Goal: Transaction & Acquisition: Purchase product/service

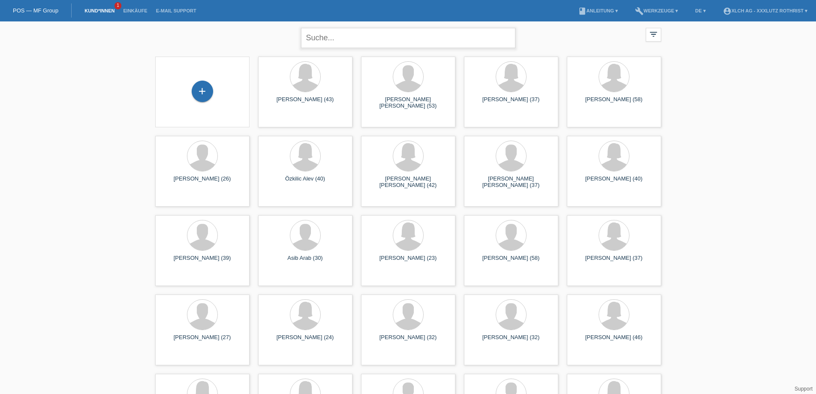
click at [326, 28] on input "text" at bounding box center [408, 38] width 214 height 20
type input "EREN"
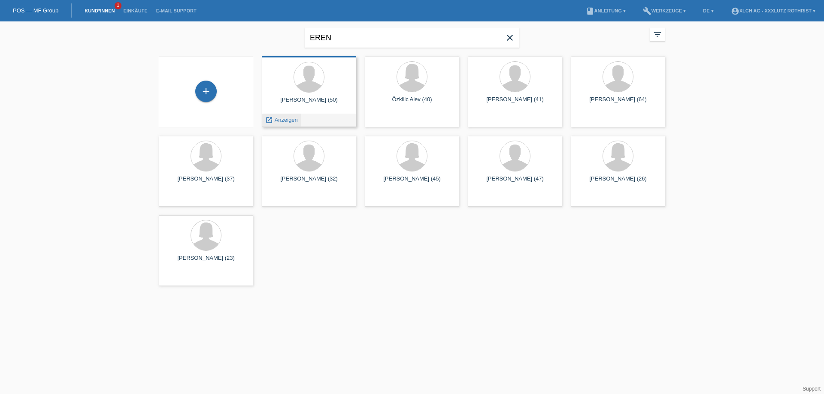
click at [286, 121] on span "Anzeigen" at bounding box center [286, 120] width 23 height 6
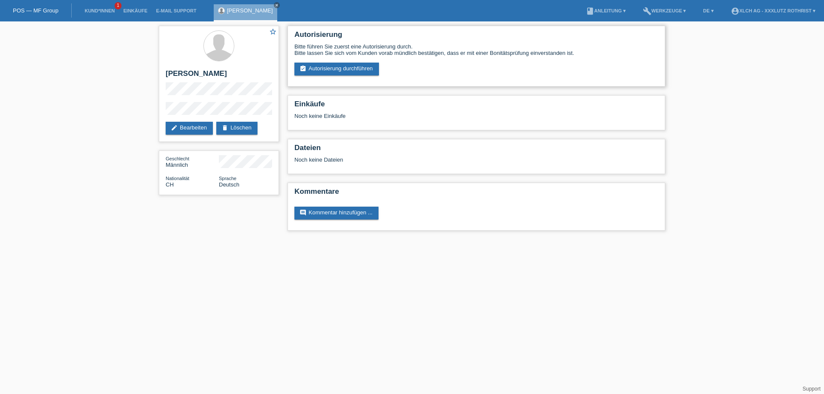
click at [307, 76] on div "Autorisierung Bitte führen Sie zuerst eine Autorisierung durch. Bitte lassen Si…" at bounding box center [476, 56] width 378 height 61
click at [309, 69] on link "assignment_turned_in Autorisierung durchführen" at bounding box center [336, 69] width 85 height 13
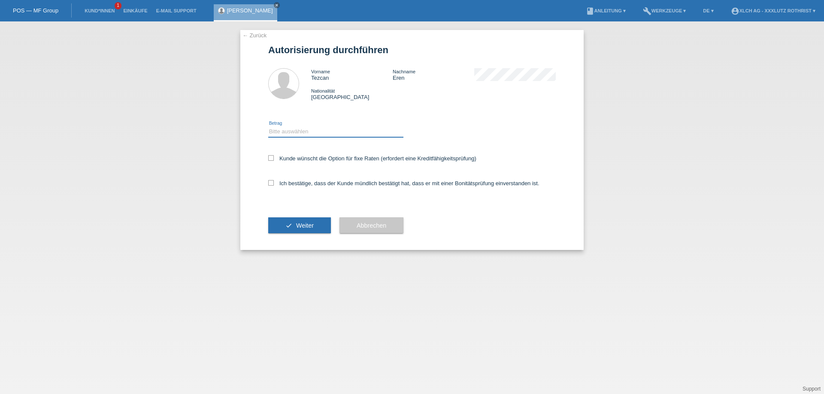
click at [302, 130] on select "Bitte auswählen CHF 1.00 - CHF 499.00 CHF 500.00 - CHF 1'999.00 CHF 2'000.00 - …" at bounding box center [335, 132] width 135 height 10
select select "3"
click at [268, 127] on select "Bitte auswählen CHF 1.00 - CHF 499.00 CHF 500.00 - CHF 1'999.00 CHF 2'000.00 - …" at bounding box center [335, 132] width 135 height 10
click at [282, 157] on label "Kunde wünscht die Option für fixe Raten (erfordert eine Kreditfähigkeitsprüfung)" at bounding box center [372, 158] width 208 height 6
click at [274, 157] on input "Kunde wünscht die Option für fixe Raten (erfordert eine Kreditfähigkeitsprüfung)" at bounding box center [271, 158] width 6 height 6
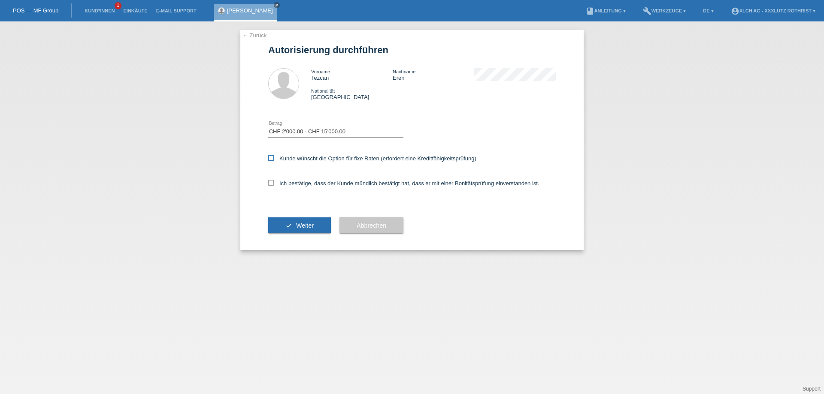
checkbox input "true"
click at [272, 180] on icon at bounding box center [271, 183] width 6 height 6
click at [272, 180] on input "Ich bestätige, dass der Kunde mündlich bestätigt hat, dass er mit einer Bonität…" at bounding box center [271, 183] width 6 height 6
checkbox input "true"
click at [281, 220] on button "check Weiter" at bounding box center [299, 225] width 63 height 16
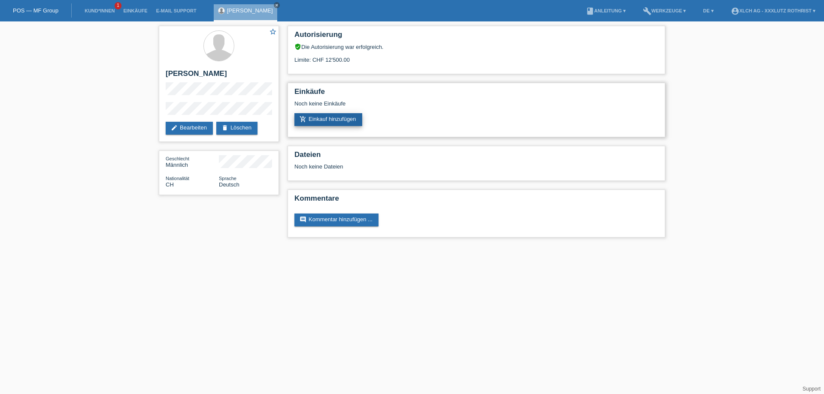
click at [312, 119] on link "add_shopping_cart Einkauf hinzufügen" at bounding box center [328, 119] width 68 height 13
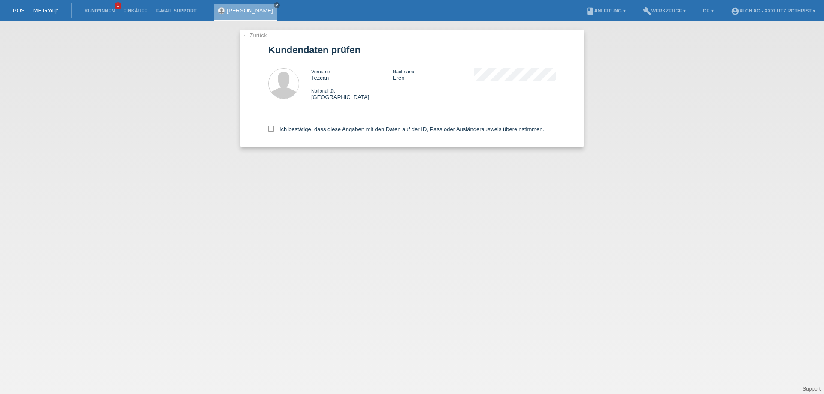
click at [267, 125] on div "← Zurück Kundendaten prüfen Vorname Tezcan Nachname Eren Nationalität Schweiz" at bounding box center [411, 88] width 343 height 117
click at [269, 127] on icon at bounding box center [271, 129] width 6 height 6
click at [269, 127] on input "Ich bestätige, dass diese Angaben mit den Daten auf der ID, Pass oder Ausländer…" at bounding box center [271, 129] width 6 height 6
checkbox input "true"
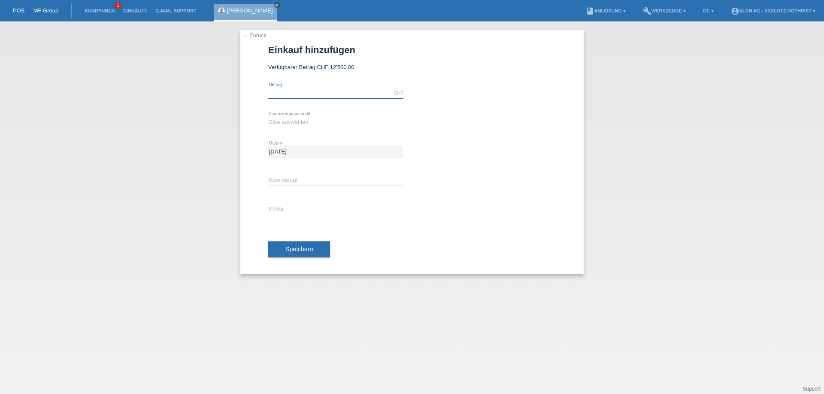
click at [283, 96] on input "text" at bounding box center [335, 93] width 135 height 11
type input "6724.20"
click at [343, 120] on select "Bitte auswählen Kauf auf Rechnung mit Teilzahlungsoption Fixe Raten - Zinsübern…" at bounding box center [335, 122] width 135 height 10
select select "108"
click at [268, 117] on select "Bitte auswählen Kauf auf Rechnung mit Teilzahlungsoption Fixe Raten - Zinsübern…" at bounding box center [335, 122] width 135 height 10
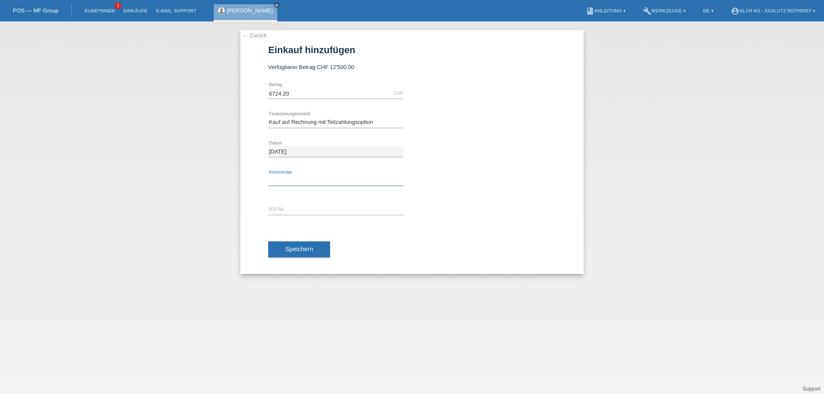
click at [293, 184] on input "text" at bounding box center [335, 180] width 135 height 11
type input "FINANZIERUNG DURCH 2ZGN"
drag, startPoint x: 293, startPoint y: 201, endPoint x: 294, endPoint y: 210, distance: 8.6
click at [293, 204] on div "error KV-Nr." at bounding box center [335, 210] width 135 height 29
click at [294, 210] on input "text" at bounding box center [335, 210] width 135 height 11
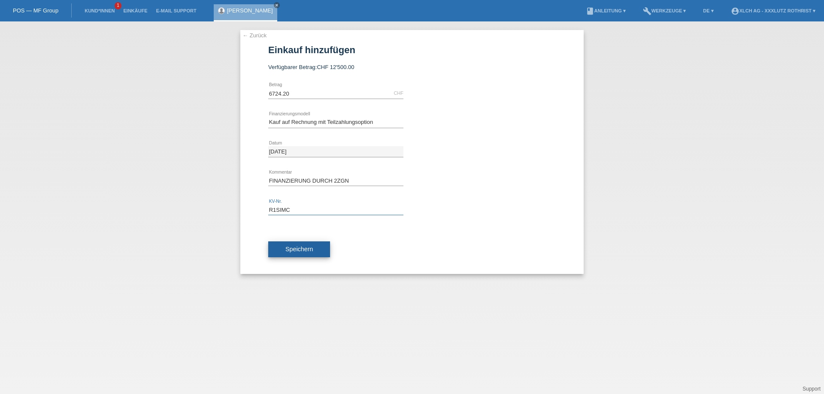
type input "R1SIMC"
click at [302, 248] on span "Speichern" at bounding box center [298, 249] width 27 height 7
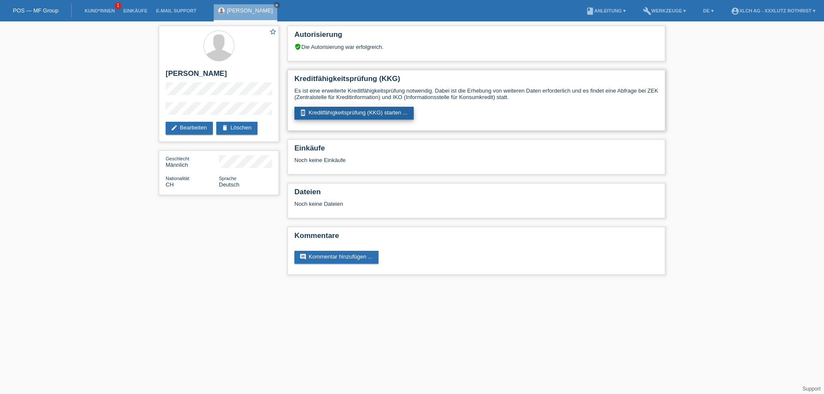
click at [349, 115] on link "perm_device_information Kreditfähigkeitsprüfung (KKG) starten ..." at bounding box center [353, 113] width 119 height 13
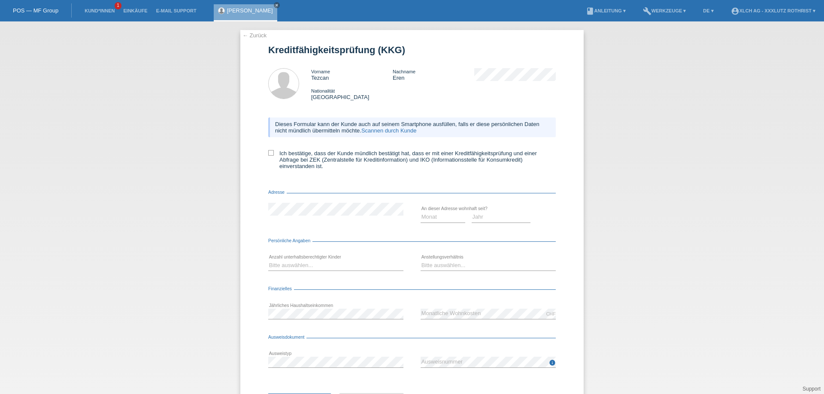
click at [268, 149] on div "Dieses Formular kann der Kunde auch auf seinem Smartphone ausfüllen, falls er d…" at bounding box center [411, 146] width 287 height 75
click at [271, 151] on label "Ich bestätige, dass der Kunde mündlich bestätigt hat, dass er mit einer Kreditf…" at bounding box center [411, 159] width 287 height 19
click at [271, 151] on input "Ich bestätige, dass der Kunde mündlich bestätigt hat, dass er mit einer Kreditf…" at bounding box center [271, 153] width 6 height 6
checkbox input "true"
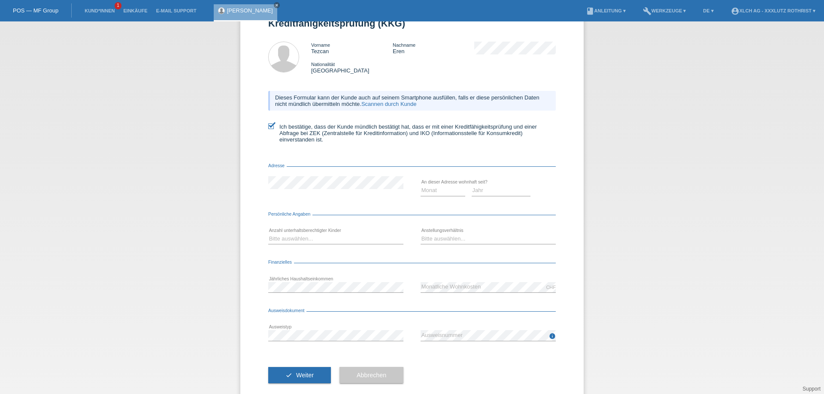
scroll to position [41, 0]
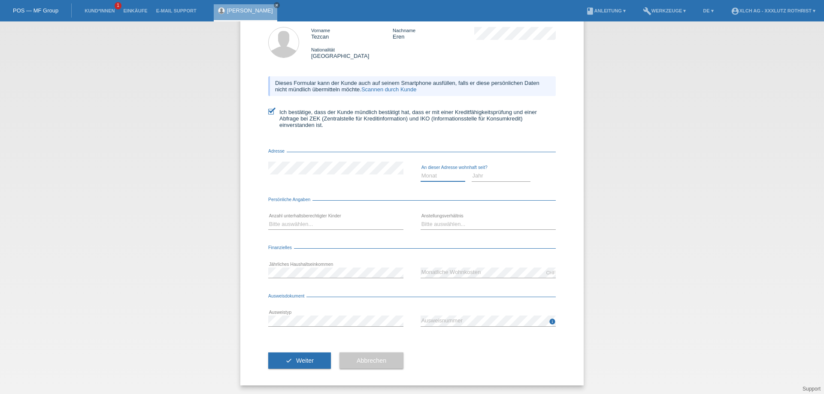
click at [440, 178] on select "Monat 01 02 03 04 05 06 07 08 09 10" at bounding box center [442, 176] width 45 height 10
select select "09"
click at [420, 171] on select "Monat 01 02 03 04 05 06 07 08 09 10" at bounding box center [442, 176] width 45 height 10
click at [478, 174] on select "Jahr 2025 2024 2023 2022 2021 2020 2019 2018 2017 2016 2015 2014 2013 2012 2011…" at bounding box center [500, 176] width 59 height 10
select select "2010"
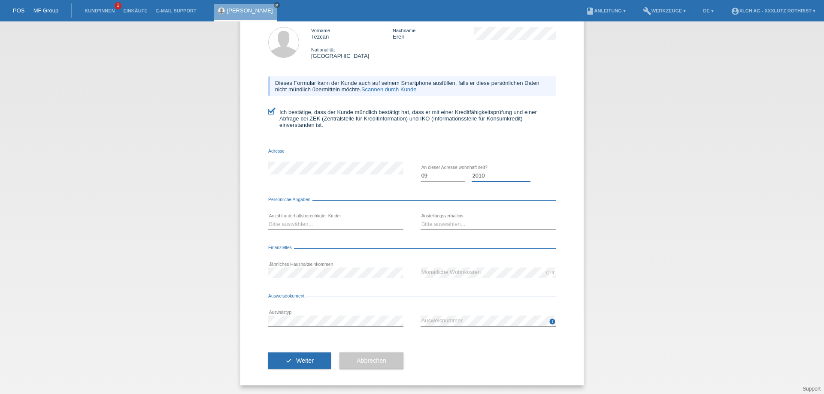
click at [471, 171] on select "Jahr 2025 2024 2023 2022 2021 2020 2019 2018 2017 2016 2015 2014 2013 2012 2011…" at bounding box center [500, 176] width 59 height 10
click at [338, 225] on select "Bitte auswählen... 0 1 2 3 4 5 6 7 8 9" at bounding box center [335, 224] width 135 height 10
select select "2"
click at [268, 219] on select "Bitte auswählen... 0 1 2 3 4 5 6 7 8 9" at bounding box center [335, 224] width 135 height 10
click at [434, 223] on select "Bitte auswählen... Unbefristet Befristet Lehrling/Student Pensioniert Nicht arb…" at bounding box center [487, 224] width 135 height 10
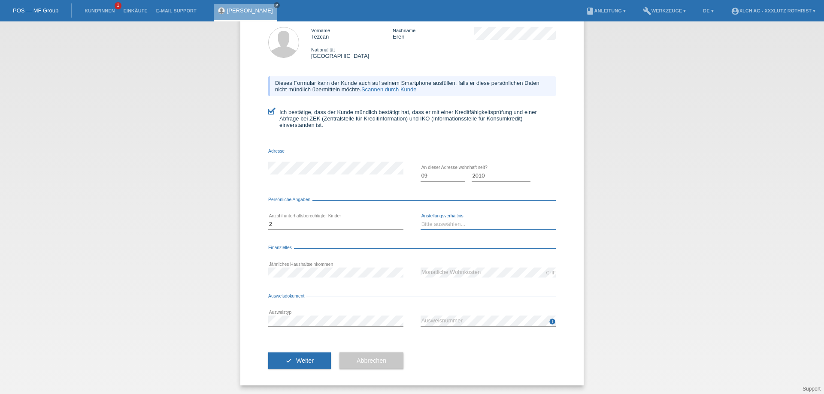
select select "UNLIMITED"
click at [420, 219] on select "Bitte auswählen... Unbefristet Befristet Lehrling/Student Pensioniert Nicht arb…" at bounding box center [487, 224] width 135 height 10
click at [314, 354] on button "check Weiter" at bounding box center [299, 361] width 63 height 16
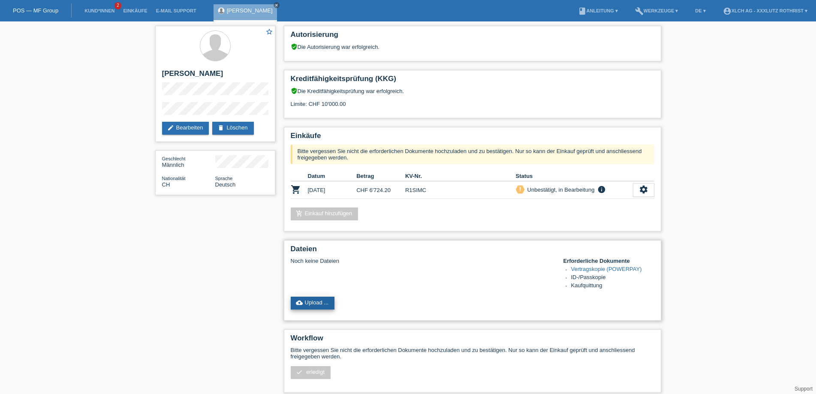
click at [319, 300] on link "cloud_upload Upload ..." at bounding box center [313, 303] width 44 height 13
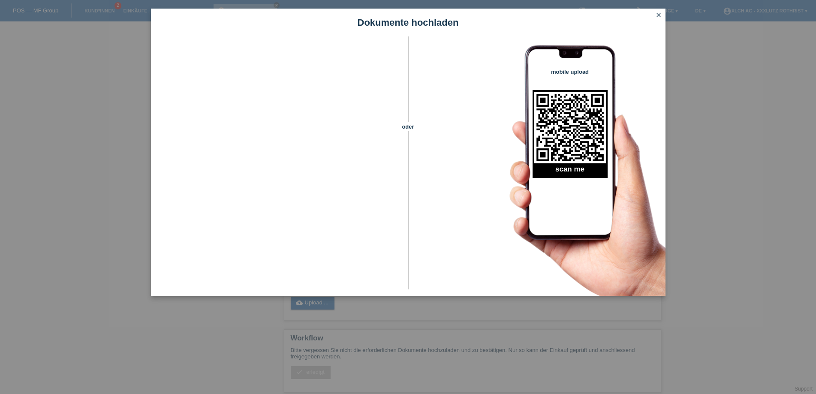
click at [655, 12] on icon "close" at bounding box center [658, 15] width 7 height 7
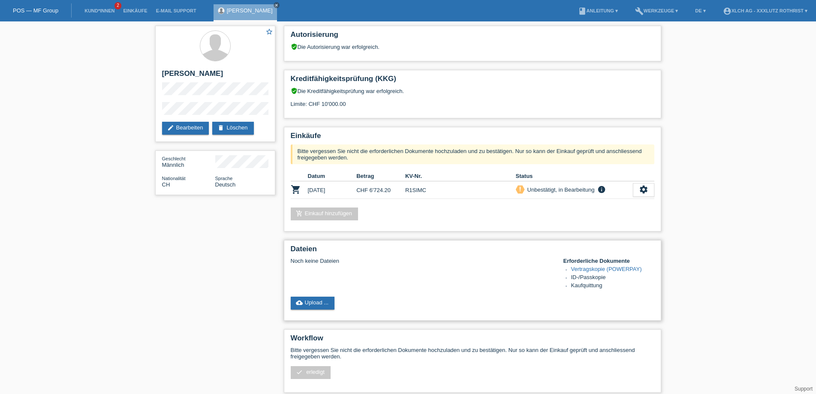
click at [595, 271] on link "Vertragskopie (POWERPAY)" at bounding box center [606, 269] width 71 height 6
click at [307, 299] on link "cloud_upload Upload ..." at bounding box center [313, 303] width 44 height 13
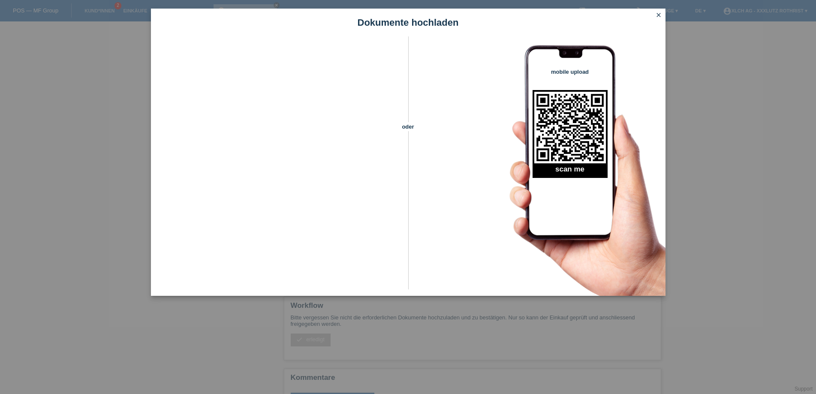
scroll to position [64, 0]
click at [654, 17] on link "close" at bounding box center [658, 16] width 11 height 10
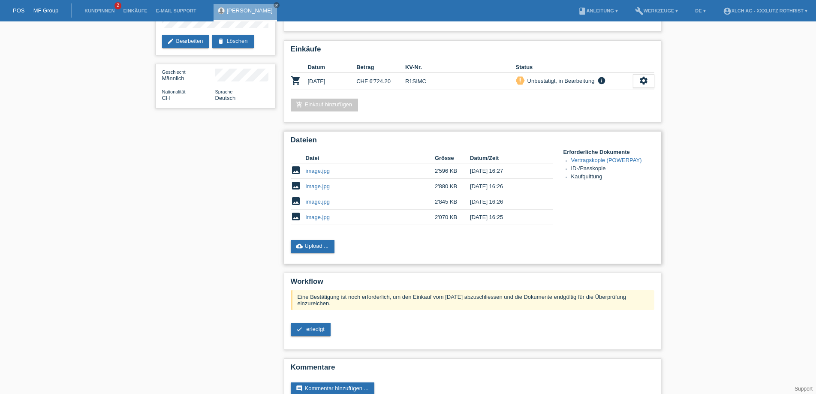
scroll to position [108, 0]
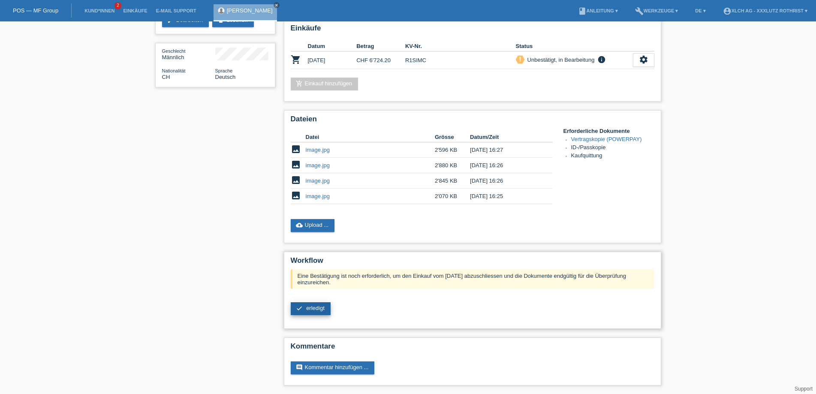
click at [303, 310] on link "check erledigt" at bounding box center [311, 308] width 40 height 13
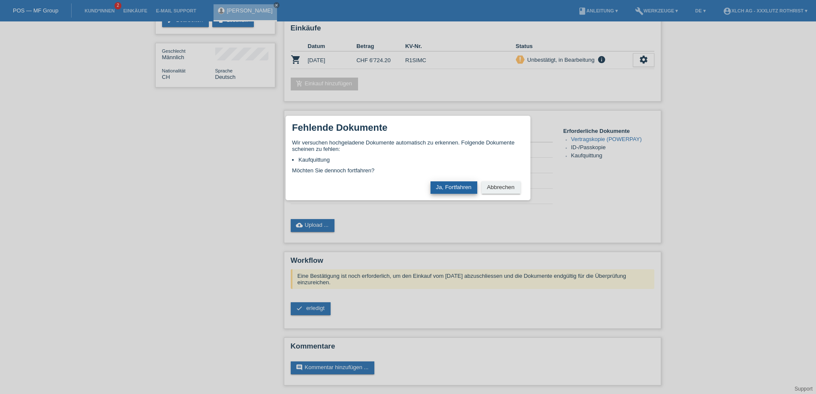
click at [457, 185] on button "Ja, Fortfahren" at bounding box center [454, 187] width 47 height 12
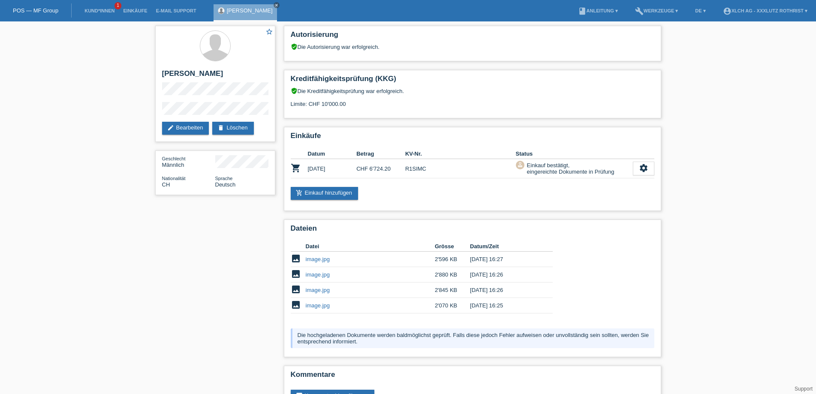
scroll to position [28, 0]
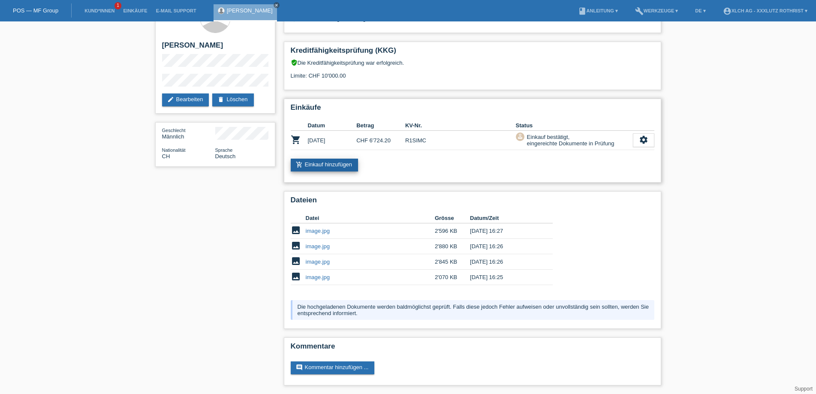
click at [349, 164] on link "add_shopping_cart Einkauf hinzufügen" at bounding box center [325, 165] width 68 height 13
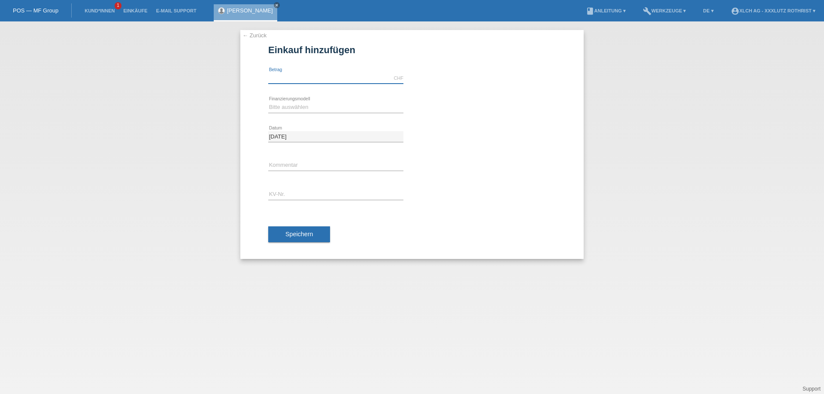
click at [297, 80] on input "text" at bounding box center [335, 78] width 135 height 11
type input "3159.60"
click at [281, 108] on select "Bitte auswählen Kauf auf Rechnung mit Teilzahlungsoption Fixe Raten - Zinsübern…" at bounding box center [335, 107] width 135 height 10
select select "108"
click at [268, 102] on select "Bitte auswählen Kauf auf Rechnung mit Teilzahlungsoption Fixe Raten - Zinsübern…" at bounding box center [335, 107] width 135 height 10
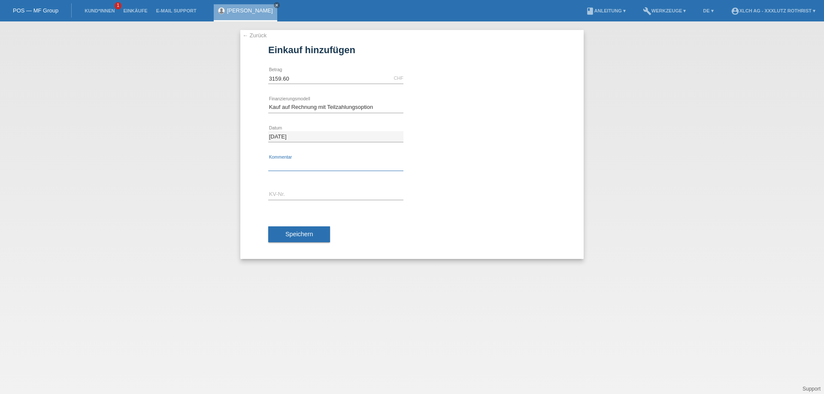
click at [283, 160] on input "text" at bounding box center [335, 165] width 135 height 11
type input "FINANZIERUNG DURCH 2ZGN"
click at [314, 192] on input "text" at bounding box center [335, 195] width 135 height 11
type input "R1SIIT"
click at [316, 236] on button "Speichern" at bounding box center [299, 235] width 62 height 16
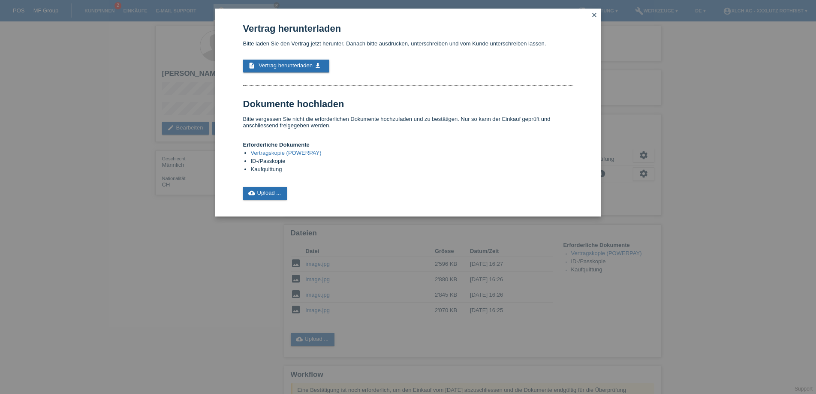
click at [278, 153] on link "Vertragskopie (POWERPAY)" at bounding box center [286, 153] width 71 height 6
click at [275, 190] on link "cloud_upload Upload ..." at bounding box center [265, 193] width 44 height 13
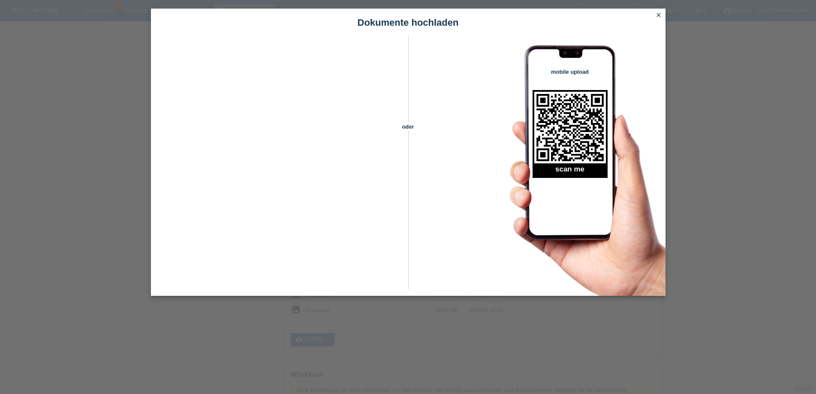
click at [659, 15] on icon "close" at bounding box center [658, 15] width 7 height 7
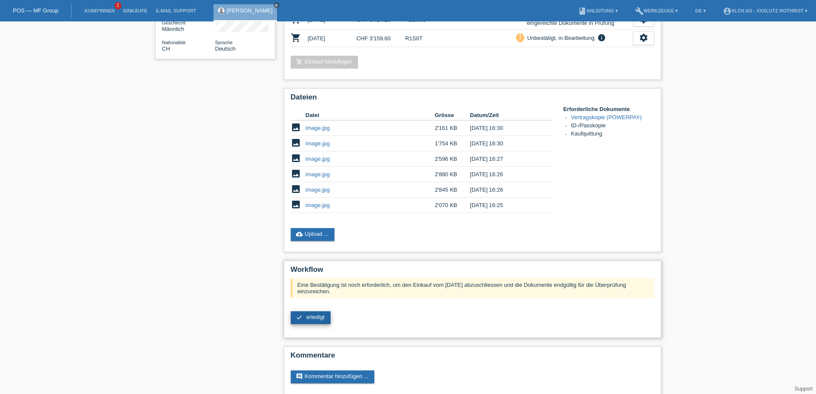
scroll to position [145, 0]
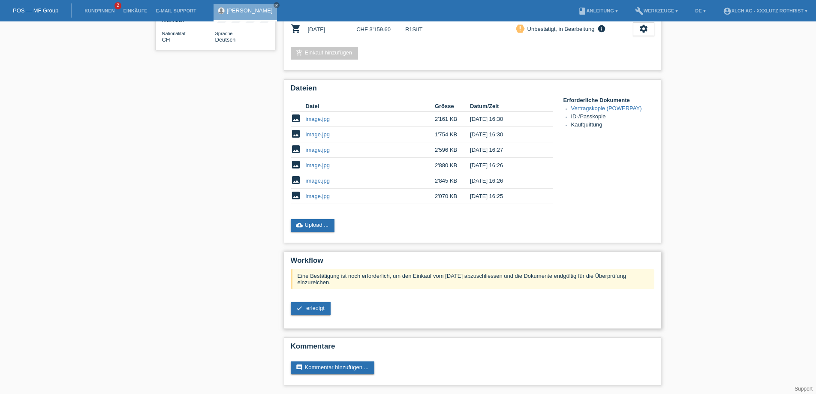
click at [309, 317] on div "Eine Bestätigung ist noch erforderlich, um den Einkauf vom [DATE] abzuschliesse…" at bounding box center [473, 295] width 364 height 52
click at [309, 314] on link "check erledigt" at bounding box center [311, 308] width 40 height 13
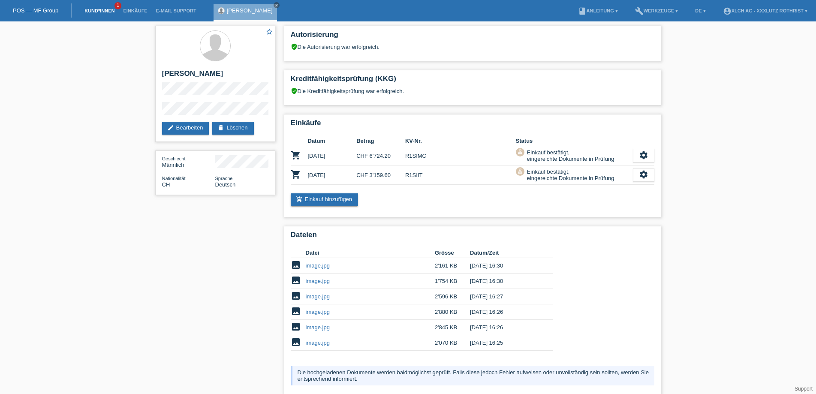
click at [107, 11] on link "Kund*innen" at bounding box center [99, 10] width 39 height 5
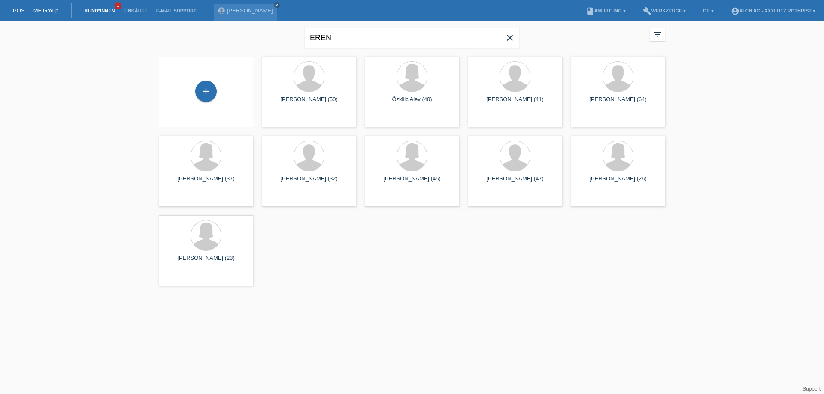
click at [507, 42] on span "close" at bounding box center [509, 38] width 17 height 13
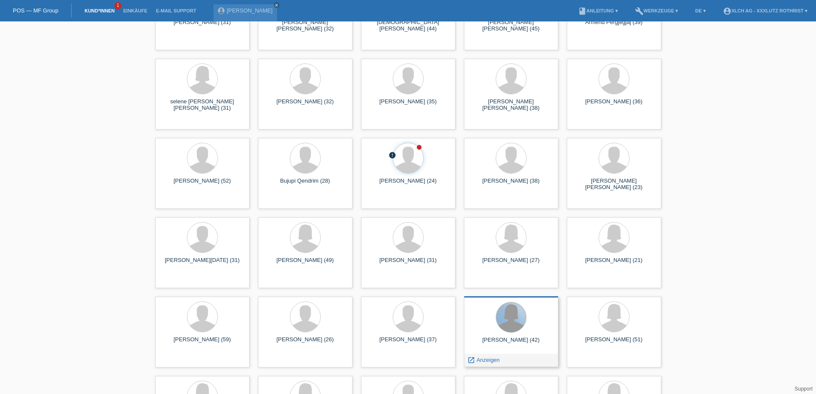
scroll to position [3561, 0]
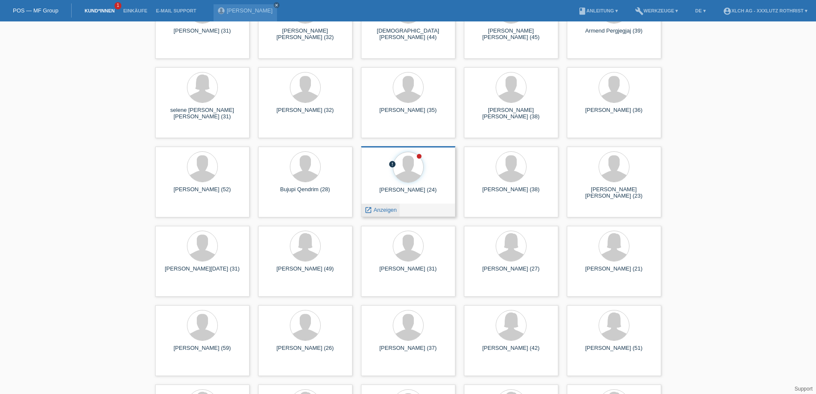
click at [387, 211] on span "Anzeigen" at bounding box center [385, 210] width 23 height 6
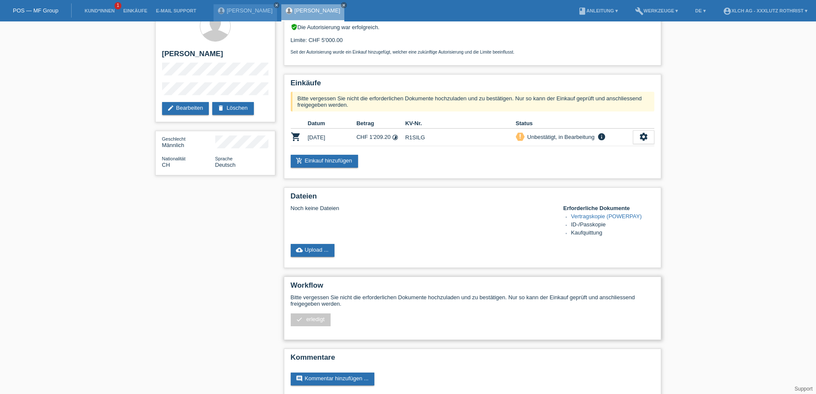
scroll to position [31, 0]
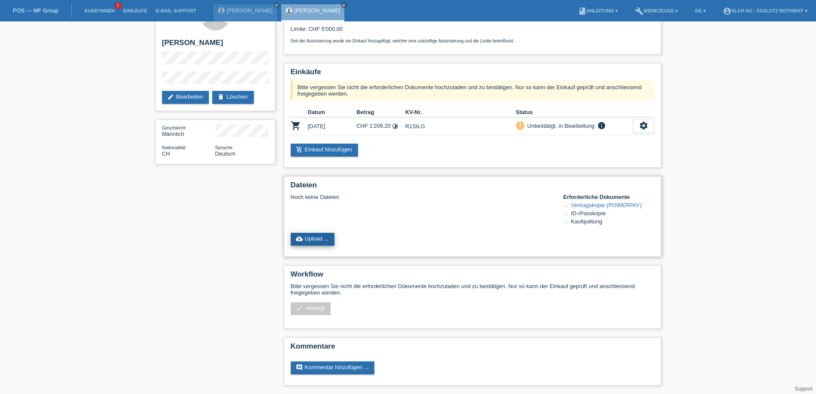
click at [323, 242] on link "cloud_upload Upload ..." at bounding box center [313, 239] width 44 height 13
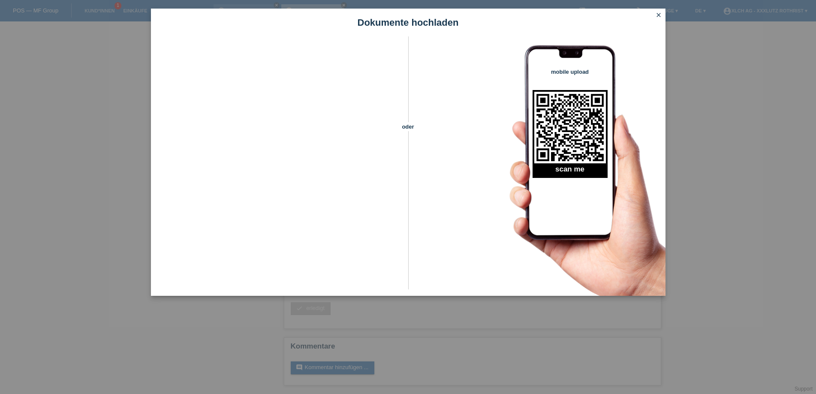
click at [657, 13] on icon "close" at bounding box center [658, 15] width 7 height 7
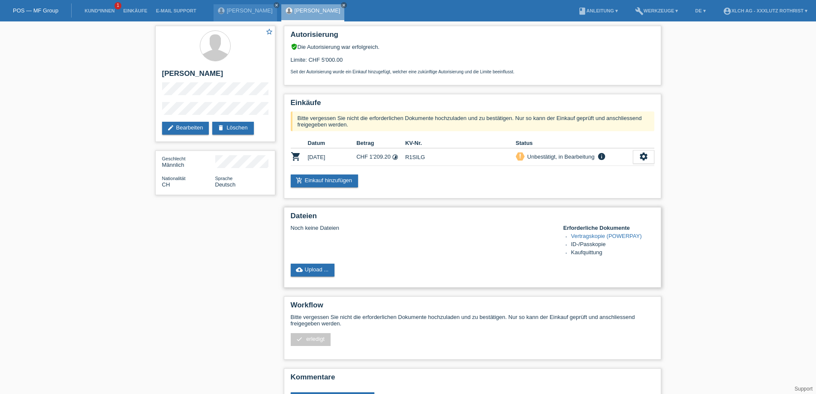
scroll to position [31, 0]
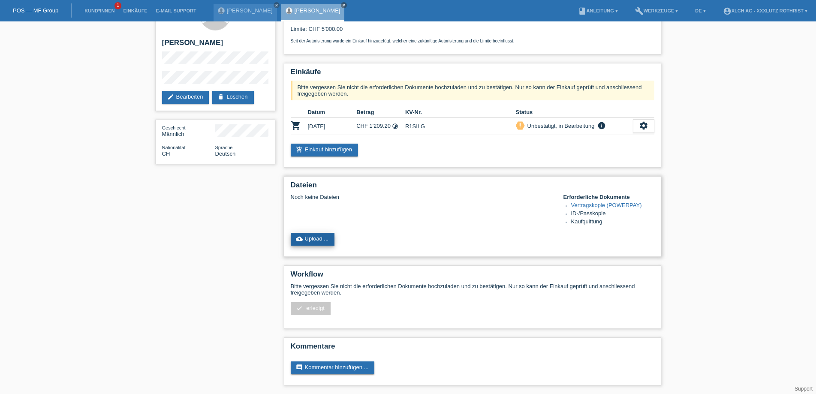
click at [326, 243] on link "cloud_upload Upload ..." at bounding box center [313, 239] width 44 height 13
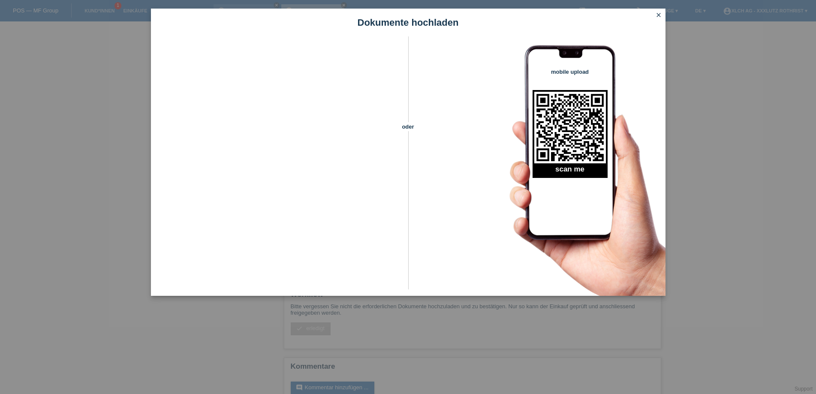
scroll to position [0, 0]
click at [662, 18] on link "close" at bounding box center [658, 16] width 11 height 10
